Goal: Information Seeking & Learning: Learn about a topic

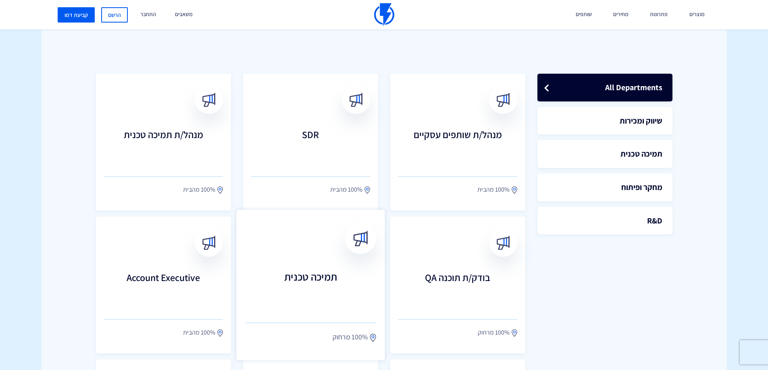
click at [316, 274] on h3 "תמיכה טכנית" at bounding box center [310, 288] width 131 height 35
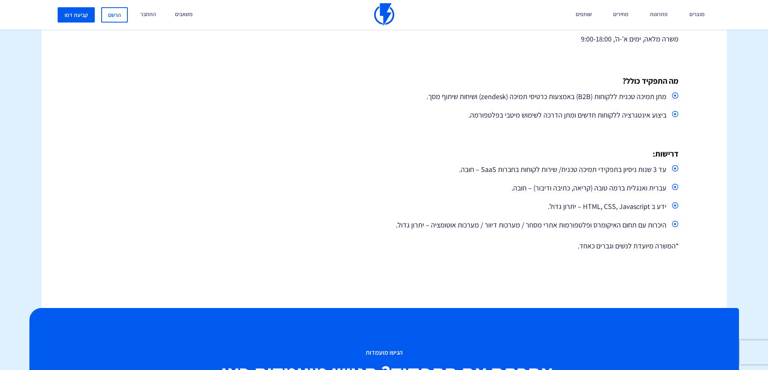
scroll to position [363, 0]
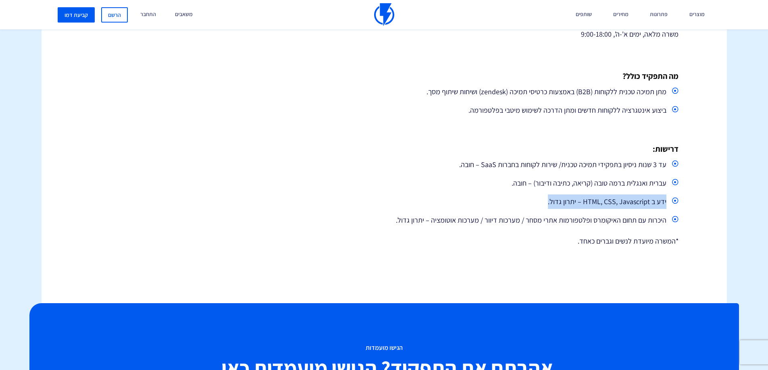
drag, startPoint x: 537, startPoint y: 204, endPoint x: 684, endPoint y: 198, distance: 146.8
click at [684, 198] on div "קריירה - תמיכה טכנית תמיכה טכנית יש לך הזדמנות מעולה להצטרף לשלבים הכי מרתקים ב…" at bounding box center [509, 31] width 350 height 448
drag, startPoint x: 659, startPoint y: 221, endPoint x: 430, endPoint y: 205, distance: 229.4
click at [430, 205] on ul "עד 3 שנות ניסיון בתפקידי תמיכה טכנית/ שירות לקוחות בחברות SaaS – חובה. עברית וא…" at bounding box center [509, 193] width 338 height 70
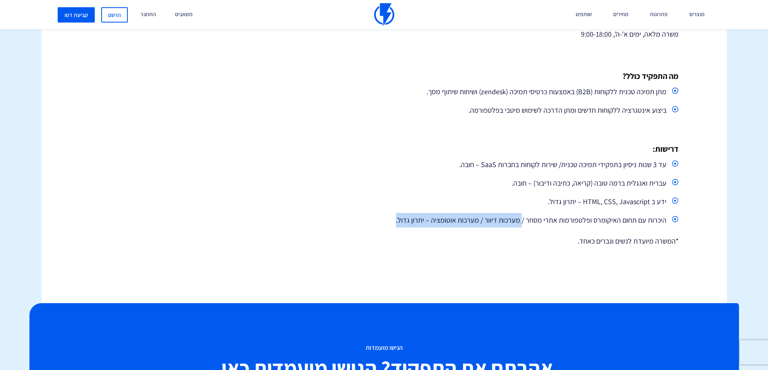
drag, startPoint x: 400, startPoint y: 224, endPoint x: 522, endPoint y: 224, distance: 122.1
click at [523, 224] on li "היכרות עם תחום האיקומרס ופלטפורמות אתרי מסחר / מערכות דיוור / מערכות אוטומציה –…" at bounding box center [509, 220] width 338 height 15
click at [525, 220] on li "היכרות עם תחום האיקומרס ופלטפורמות אתרי מסחר / מערכות דיוור / מערכות אוטומציה –…" at bounding box center [509, 220] width 338 height 15
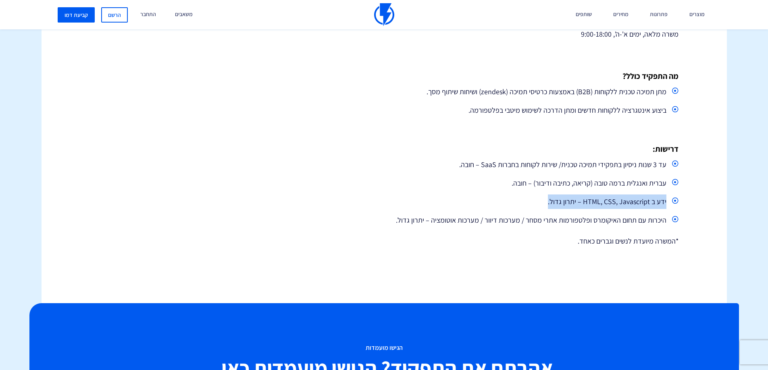
drag, startPoint x: 541, startPoint y: 201, endPoint x: 674, endPoint y: 208, distance: 134.0
click at [674, 208] on li "ידע ב HTML, CSS, Javascript – יתרון גדול." at bounding box center [509, 202] width 338 height 15
click at [730, 206] on div "קריירה - תמיכה טכנית תמיכה טכנית יש לך הזדמנות מעולה להצטרף לשלבים הכי מרתקים ב…" at bounding box center [383, 31] width 697 height 545
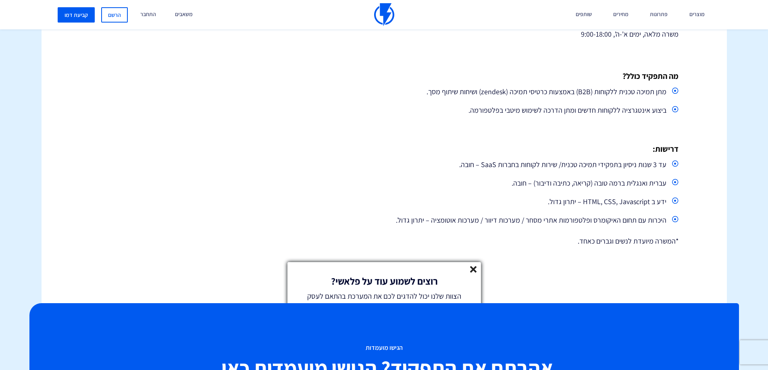
click at [475, 270] on icon at bounding box center [473, 269] width 7 height 7
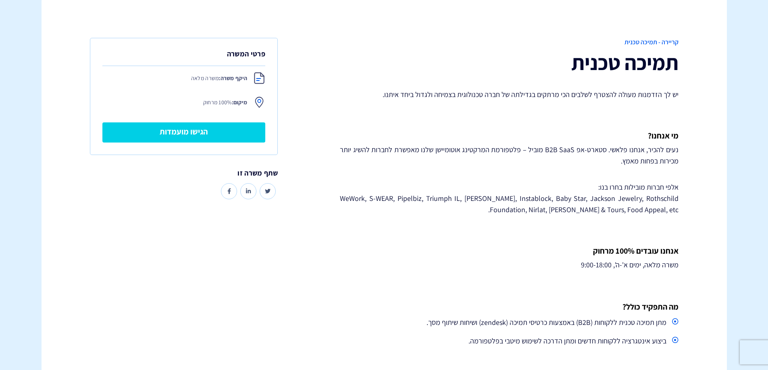
scroll to position [40, 0]
